Goal: Navigation & Orientation: Find specific page/section

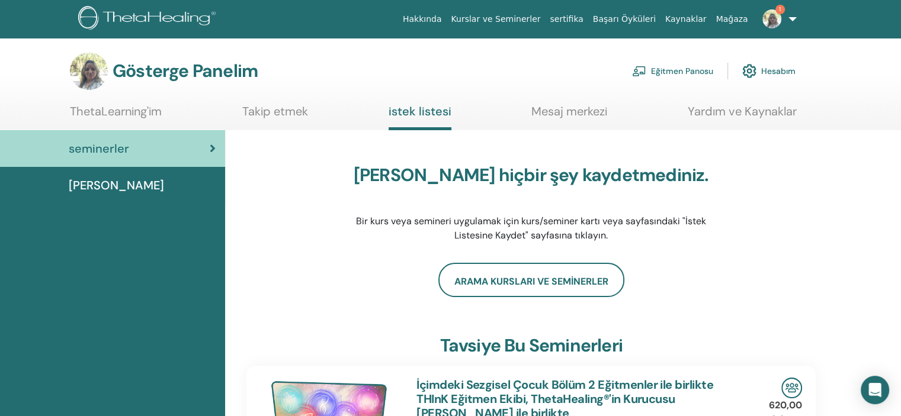
click at [688, 70] on font "Eğitmen Panosu" at bounding box center [682, 71] width 62 height 11
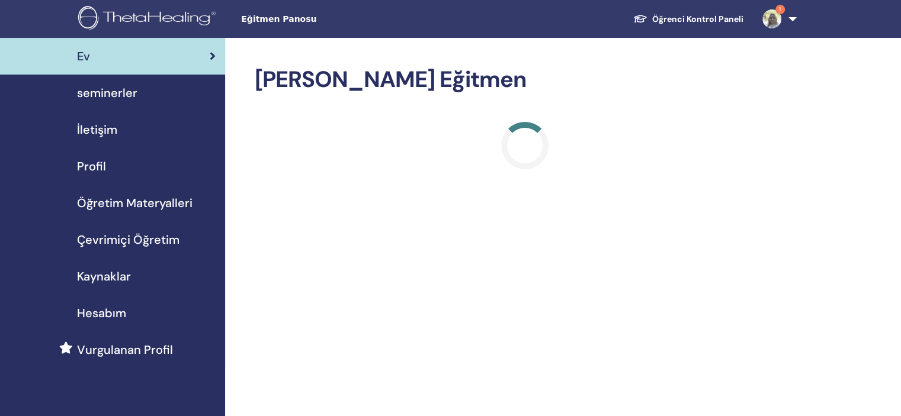
click at [109, 92] on span "seminerler" at bounding box center [107, 93] width 60 height 18
